Goal: Information Seeking & Learning: Learn about a topic

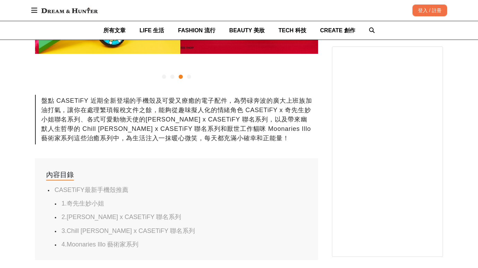
scroll to position [0, 567]
click at [119, 214] on link "2.[PERSON_NAME] x CASETiFY 聯名系列" at bounding box center [121, 217] width 120 height 7
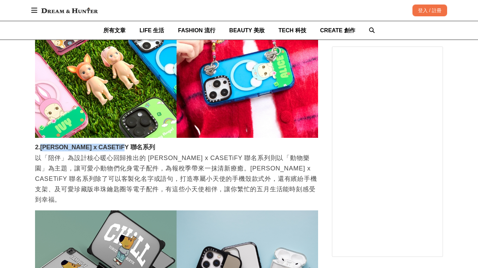
scroll to position [0, 850]
drag, startPoint x: 41, startPoint y: 139, endPoint x: 117, endPoint y: 136, distance: 76.1
click at [117, 144] on h3 "2.[PERSON_NAME] x CASETiFY 聯名系列" at bounding box center [176, 148] width 283 height 8
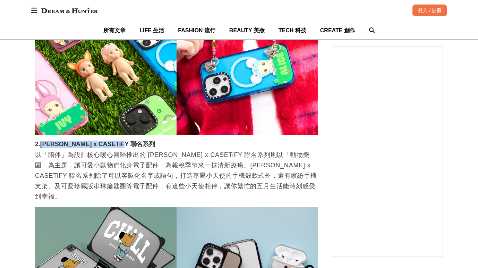
scroll to position [0, 283]
drag, startPoint x: 273, startPoint y: 146, endPoint x: 302, endPoint y: 146, distance: 28.8
click at [302, 150] on p "以「陪伴」為設計核心暖心回歸推出的 [PERSON_NAME] x CASETiFY 聯名系列則以「動物樂園」為主題，讓可愛小動物們化身電子配件，為報稅季帶來…" at bounding box center [176, 176] width 283 height 52
copy p "動物樂園"
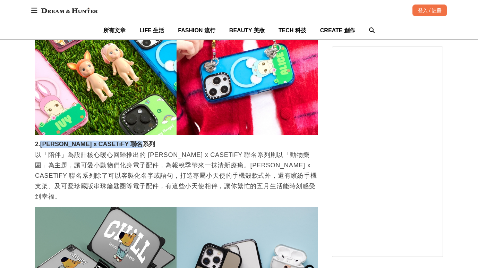
drag, startPoint x: 40, startPoint y: 136, endPoint x: 140, endPoint y: 136, distance: 99.3
click at [140, 141] on h3 "2.[PERSON_NAME] x CASETiFY 聯名系列" at bounding box center [176, 145] width 283 height 8
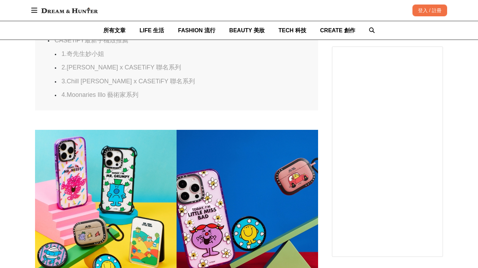
scroll to position [429, 0]
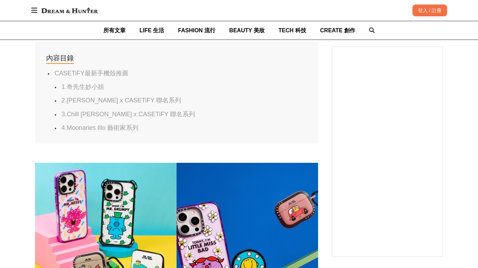
click at [80, 83] on link "1.奇先生妙小姐" at bounding box center [82, 86] width 43 height 7
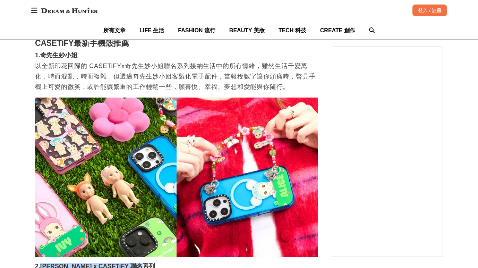
scroll to position [0, 283]
click at [67, 61] on p "以全新印花回歸的 CASETiFYx奇先生妙小姐聯名系列接納生活中的所有情緒，雖然生活千變萬化，時而混亂，時而複雜，但透過奇先生妙小姐客製化電子配件，當報稅數…" at bounding box center [176, 76] width 283 height 31
drag, startPoint x: 41, startPoint y: 44, endPoint x: 92, endPoint y: 46, distance: 51.1
click at [92, 52] on h3 "1.奇先生妙小姐" at bounding box center [176, 56] width 283 height 8
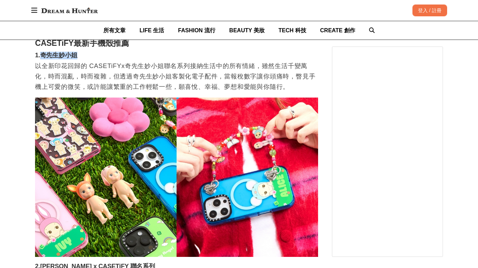
scroll to position [0, 847]
